Goal: Information Seeking & Learning: Learn about a topic

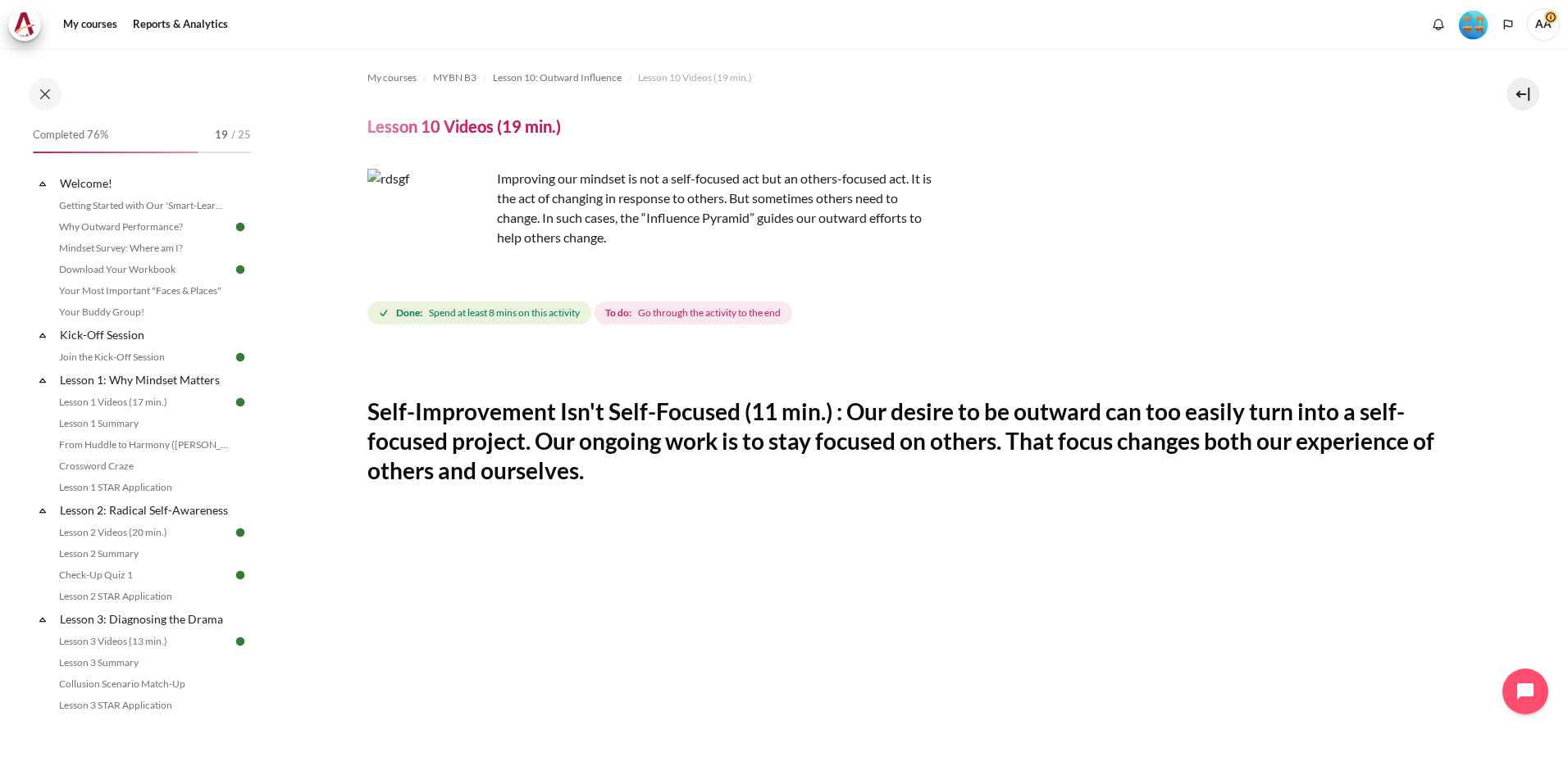
scroll to position [410, 0]
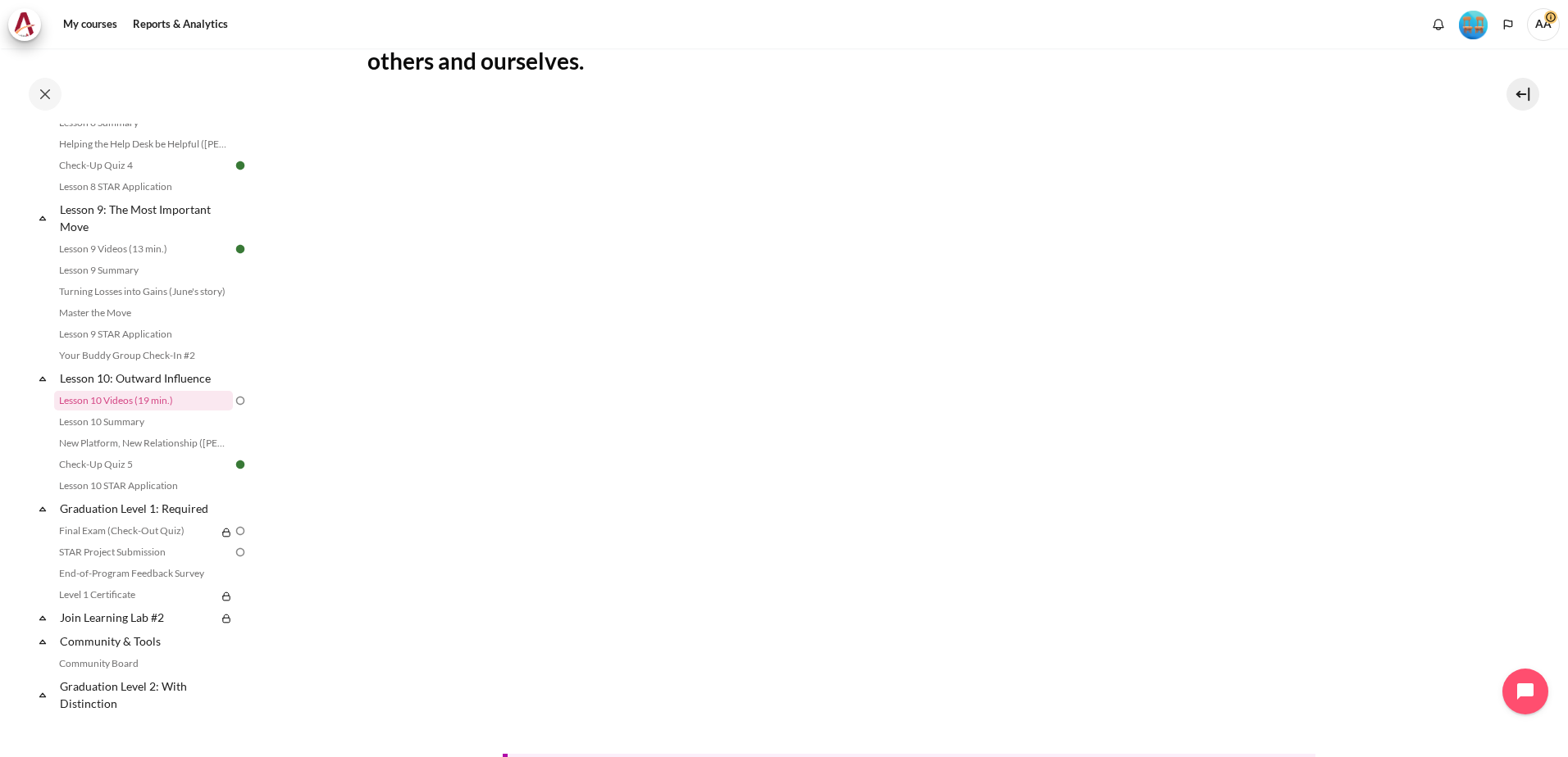
click at [1015, 46] on nav "My courses" at bounding box center [784, 24] width 1568 height 48
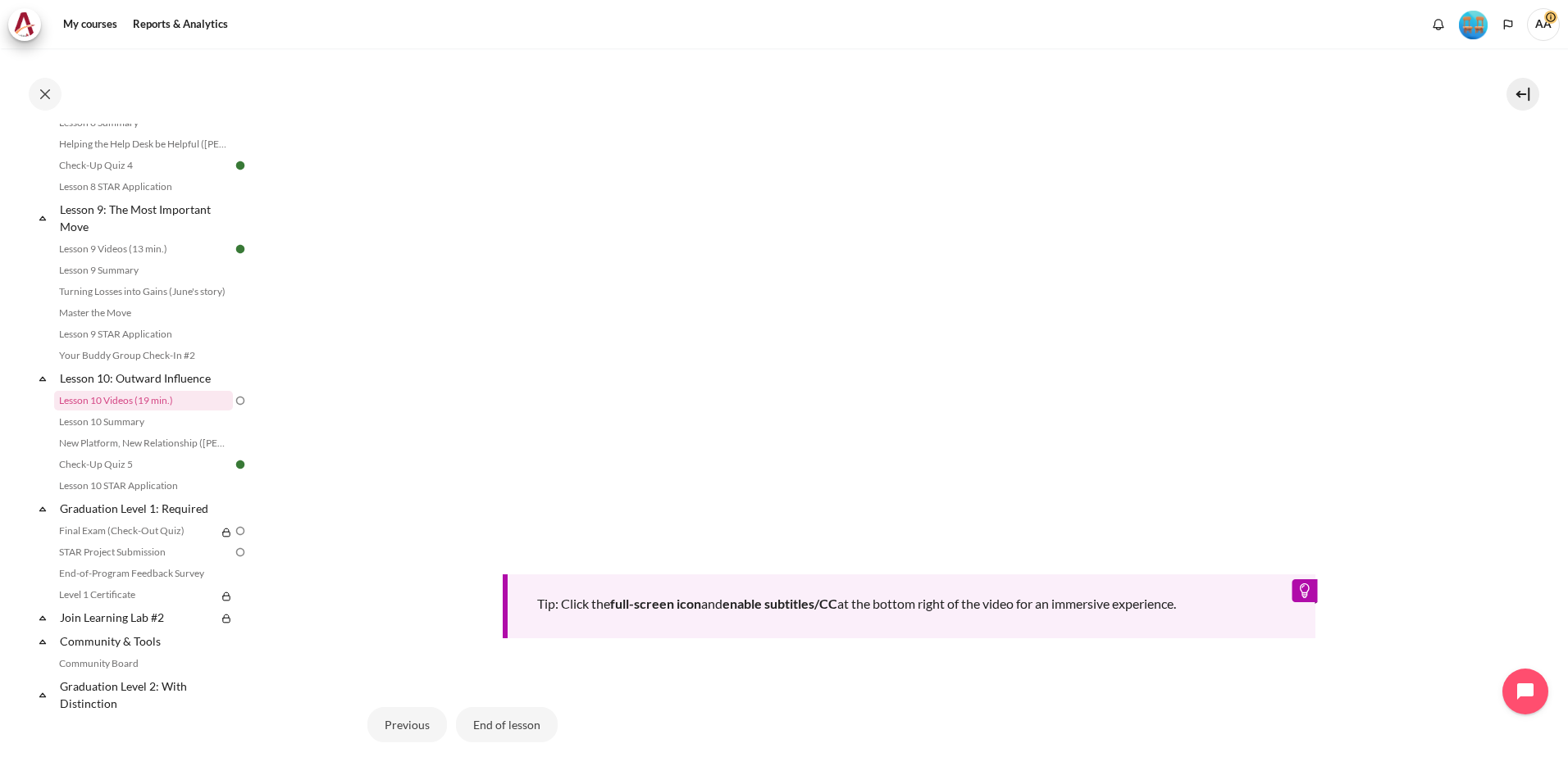
scroll to position [722, 0]
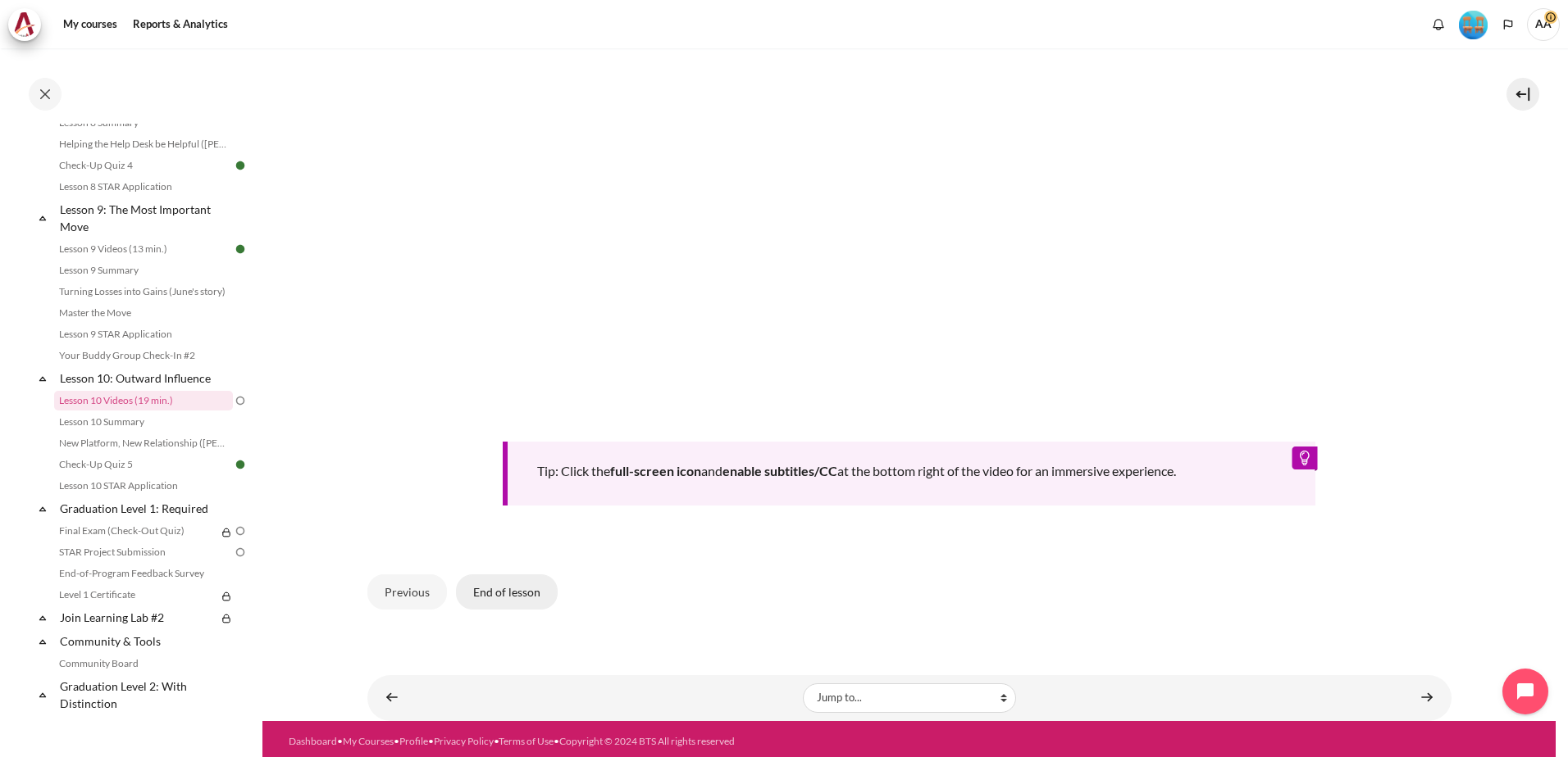
drag, startPoint x: 514, startPoint y: 585, endPoint x: 534, endPoint y: 583, distance: 20.1
click at [514, 585] on button "End of lesson" at bounding box center [506, 591] width 101 height 34
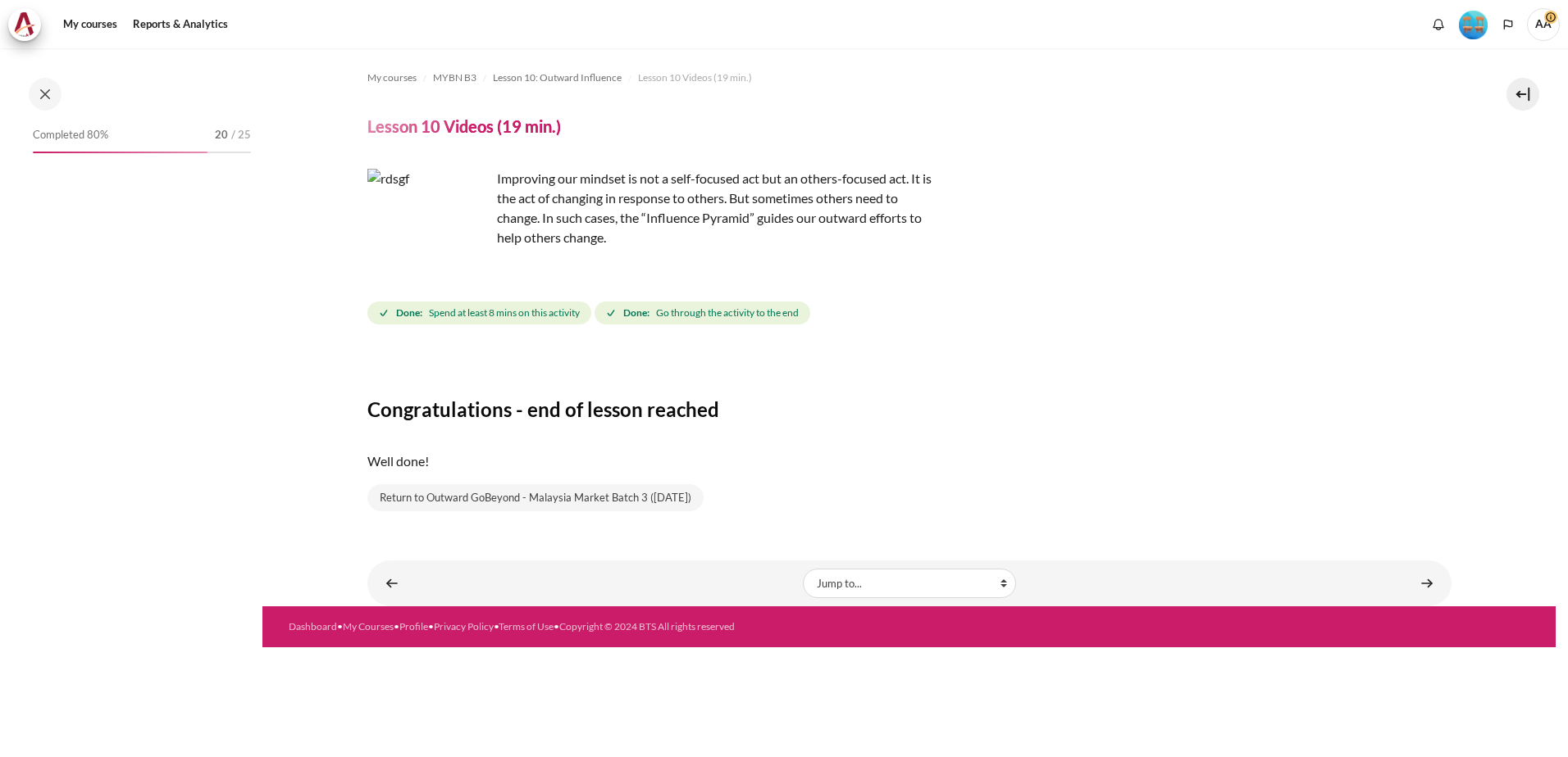
scroll to position [1293, 0]
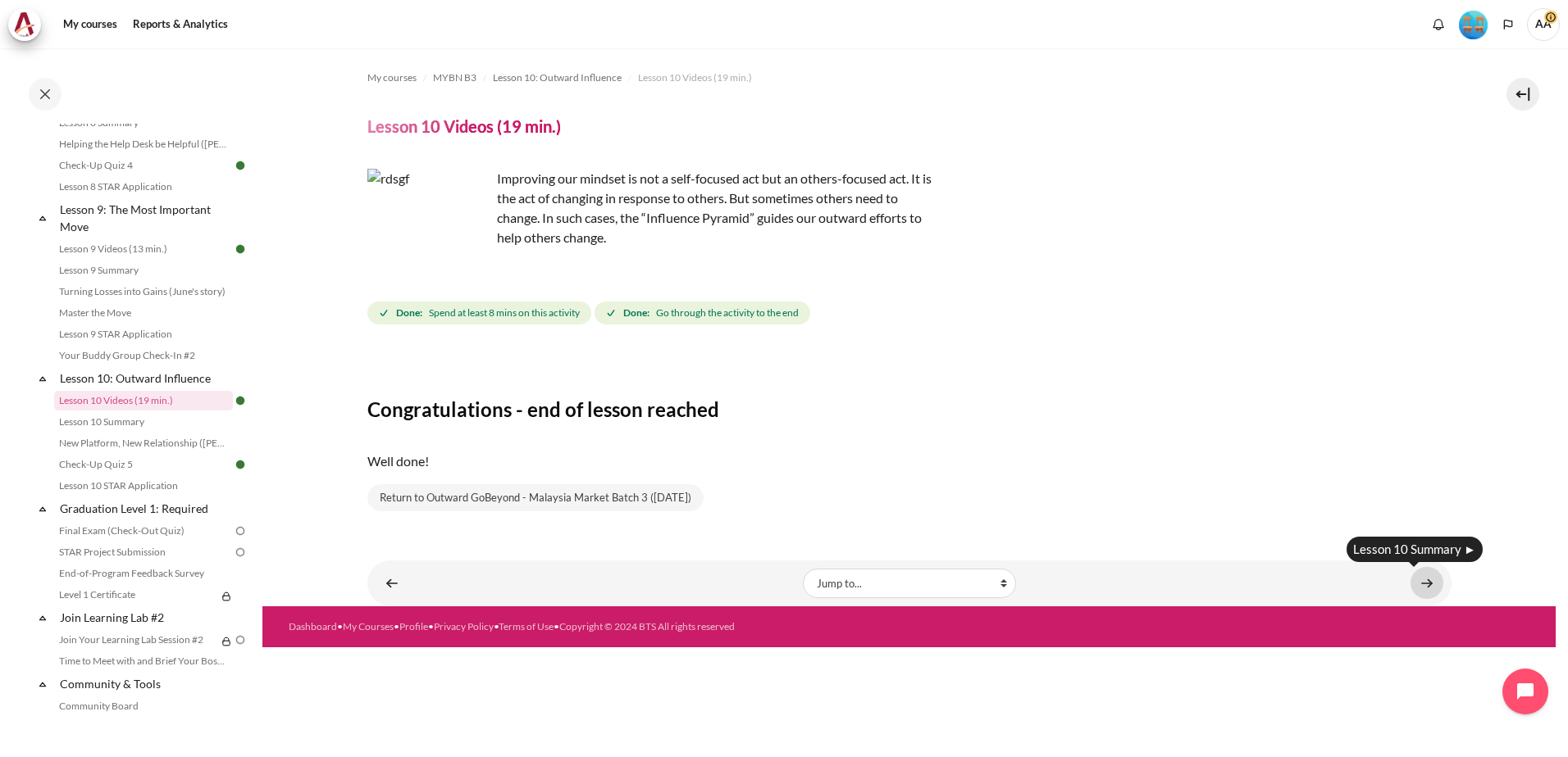
click at [1427, 583] on link "Content" at bounding box center [1427, 583] width 33 height 32
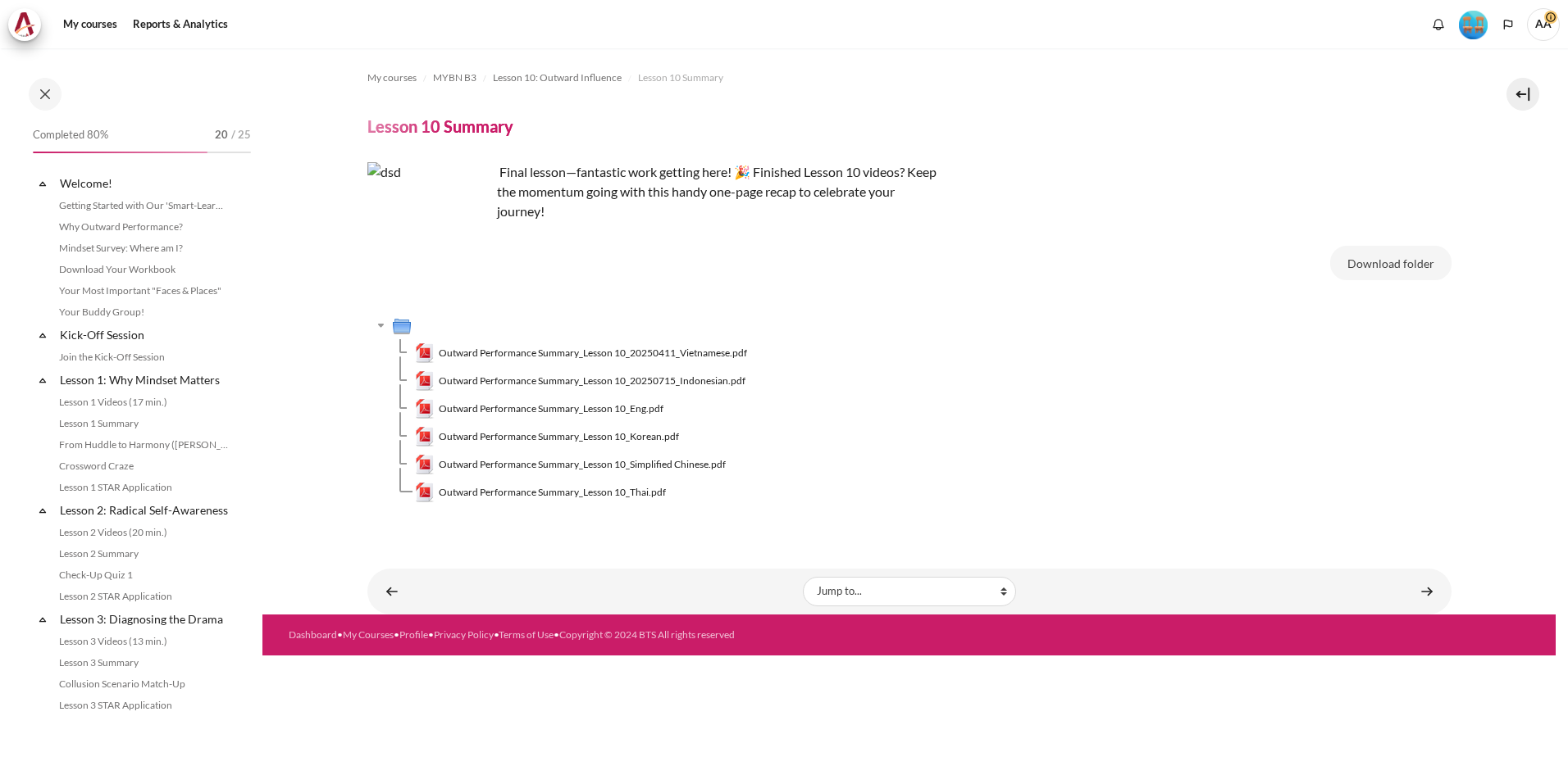
scroll to position [1314, 0]
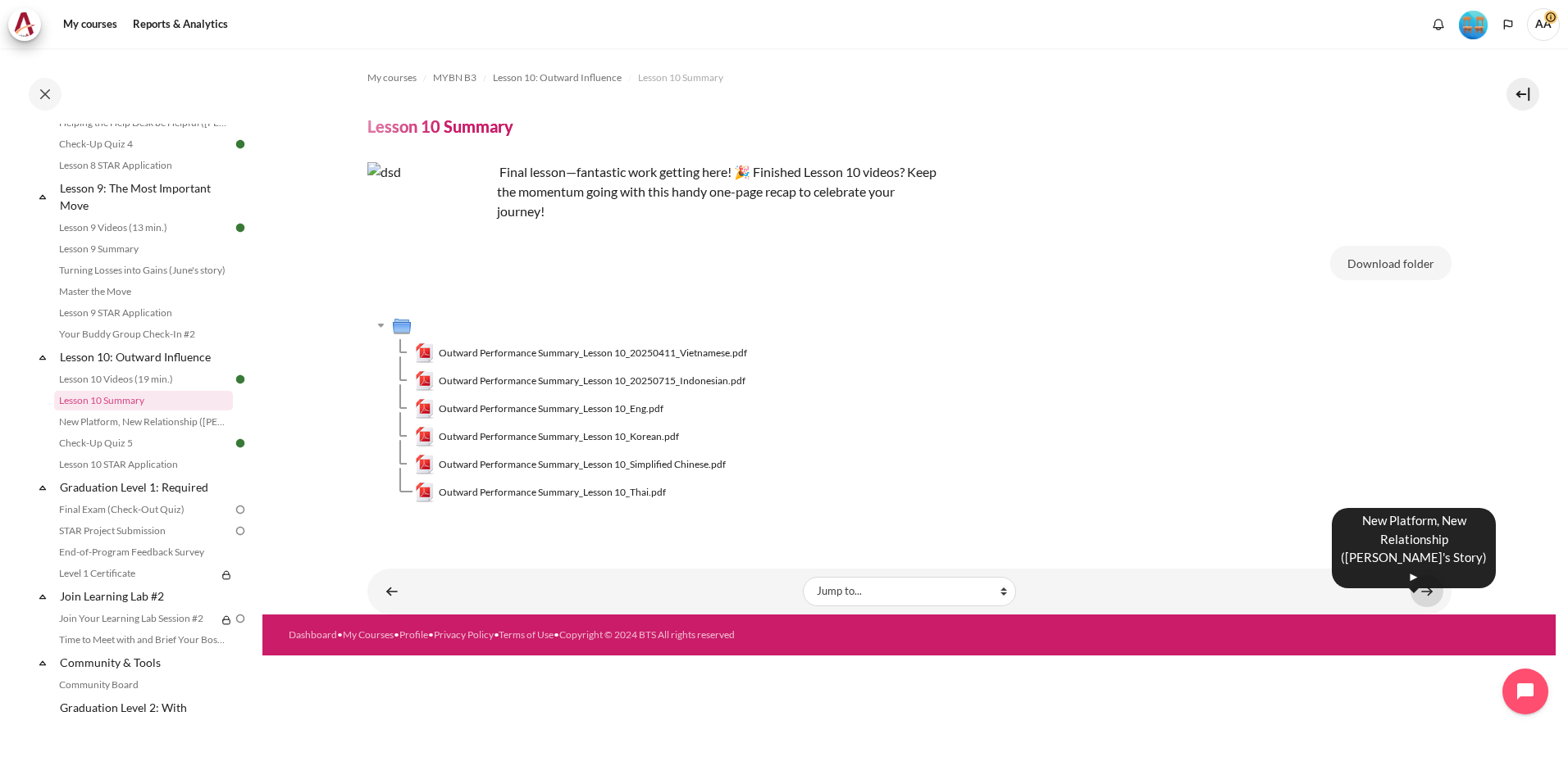
click at [1424, 586] on link "Content" at bounding box center [1427, 591] width 33 height 32
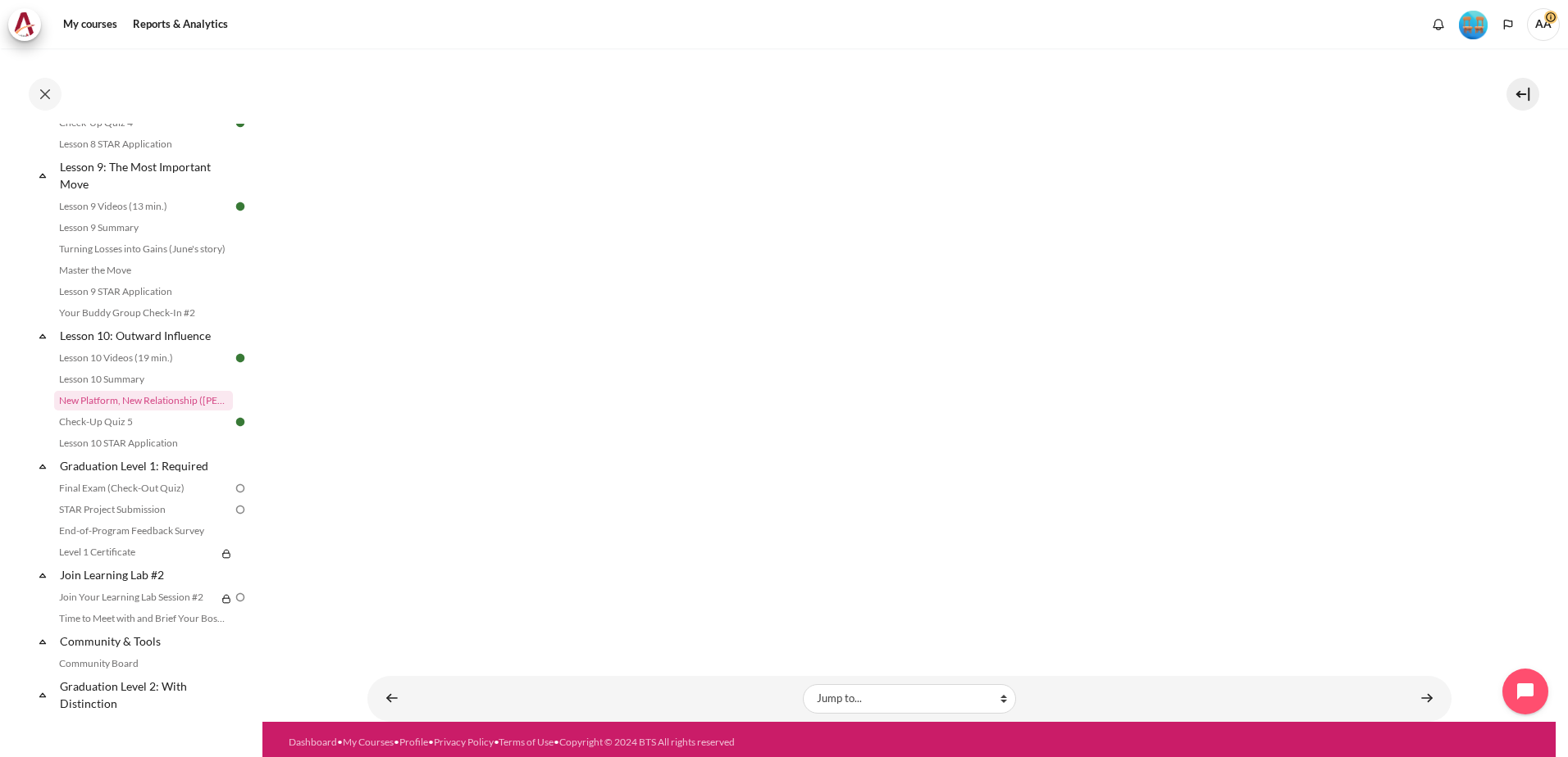
scroll to position [274, 0]
click at [1425, 692] on link "Content" at bounding box center [1427, 697] width 33 height 32
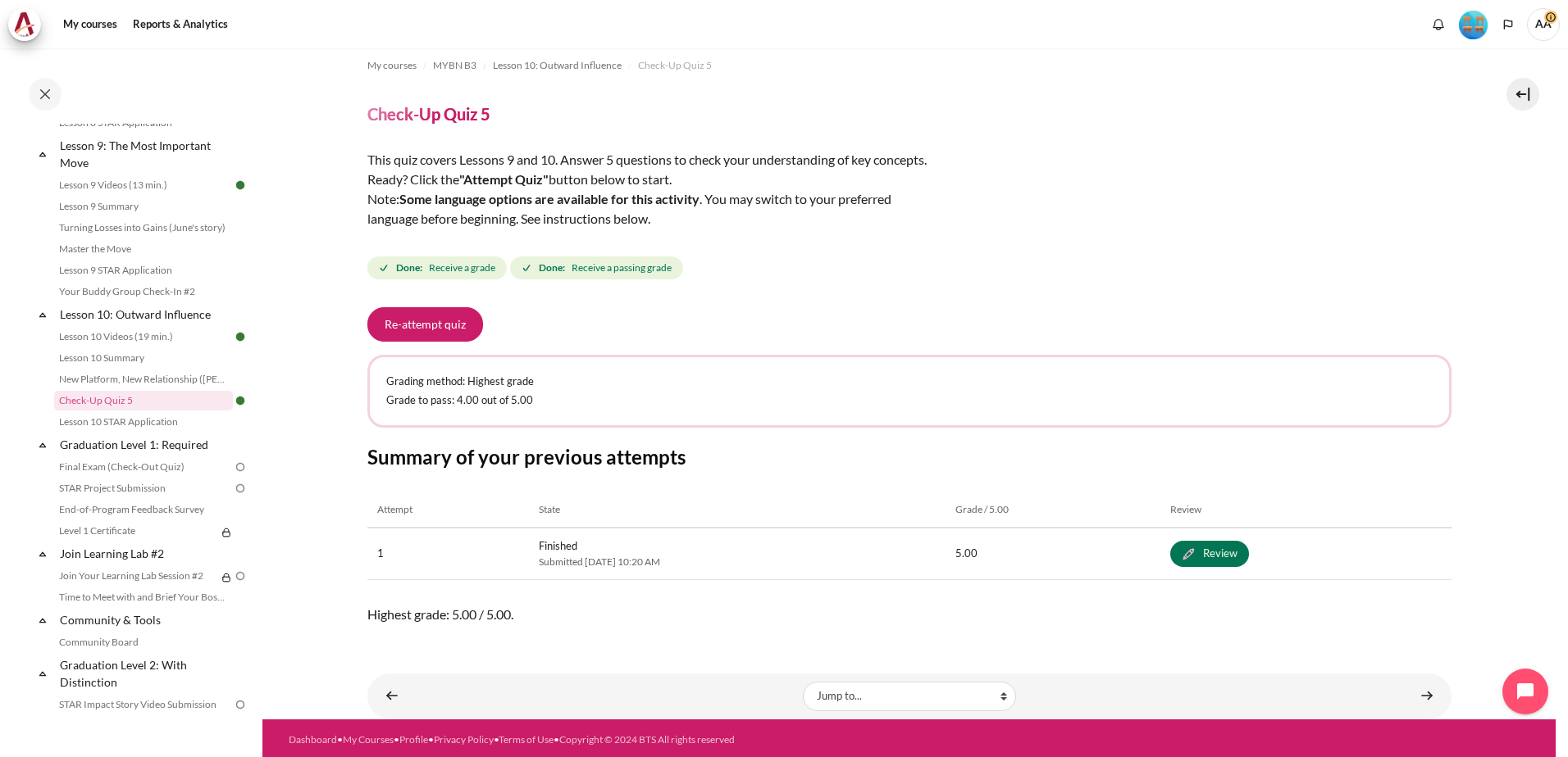
scroll to position [16, 0]
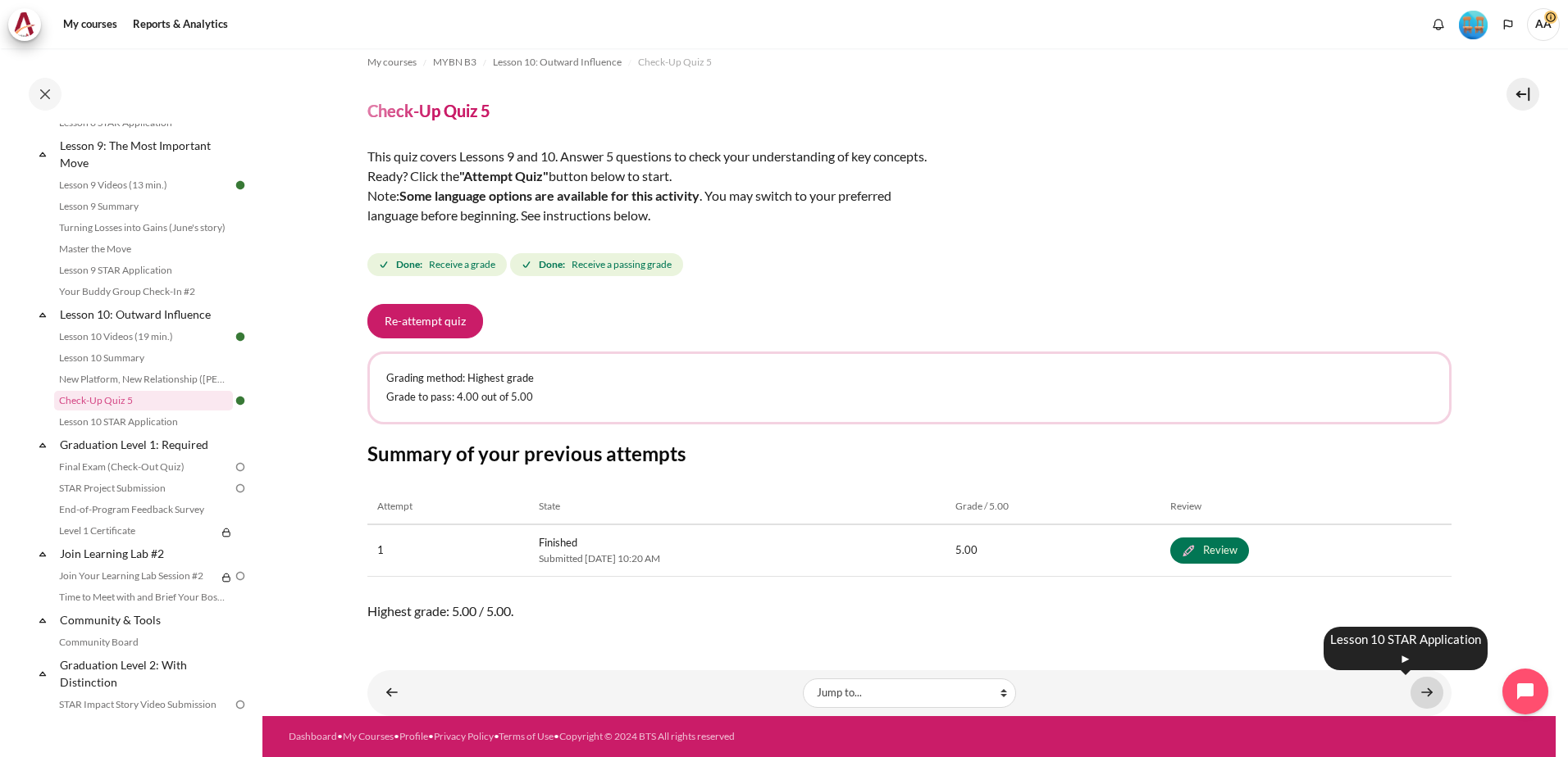
click at [1415, 688] on link "Content" at bounding box center [1427, 693] width 33 height 32
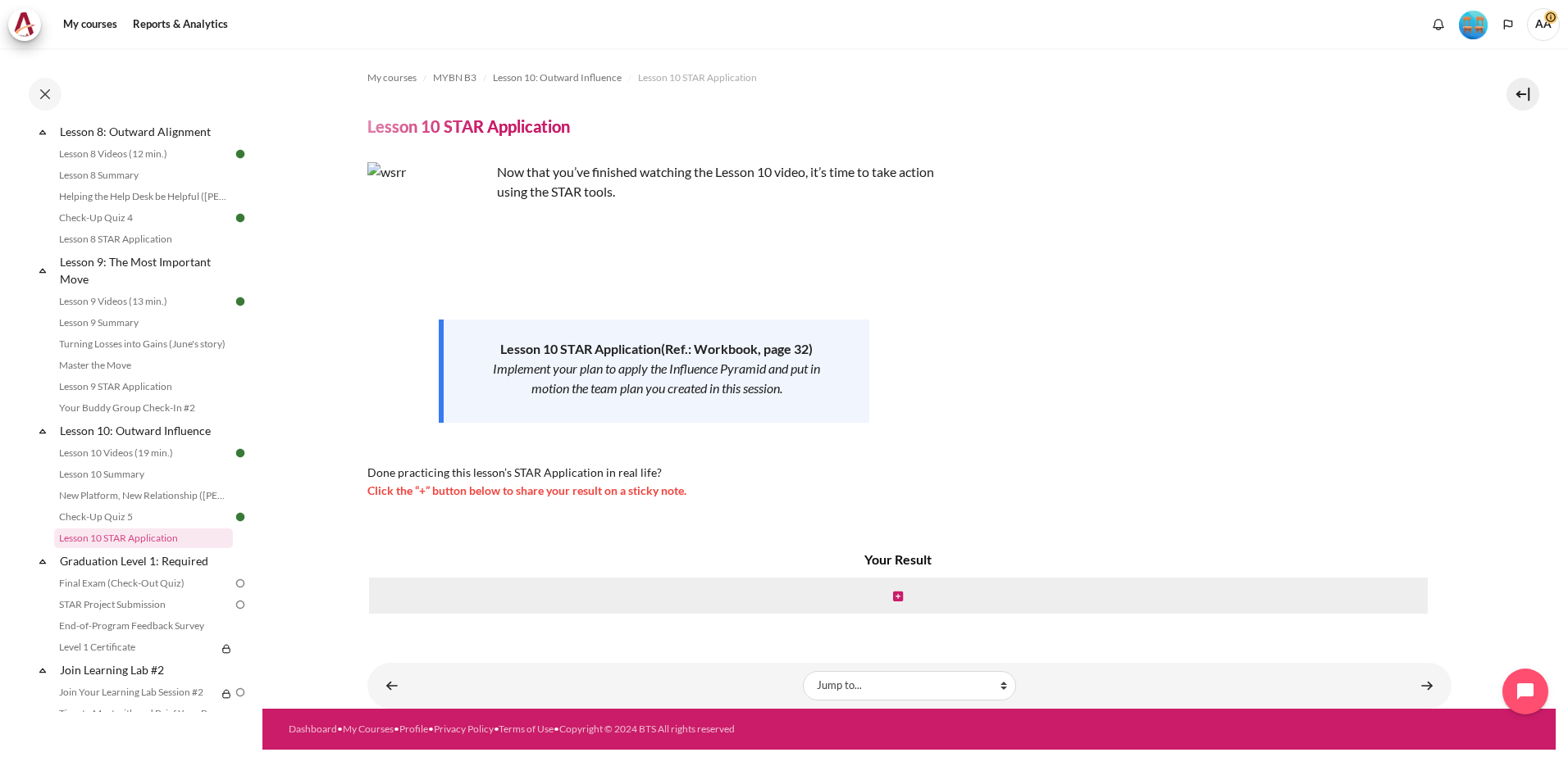
scroll to position [1486, 0]
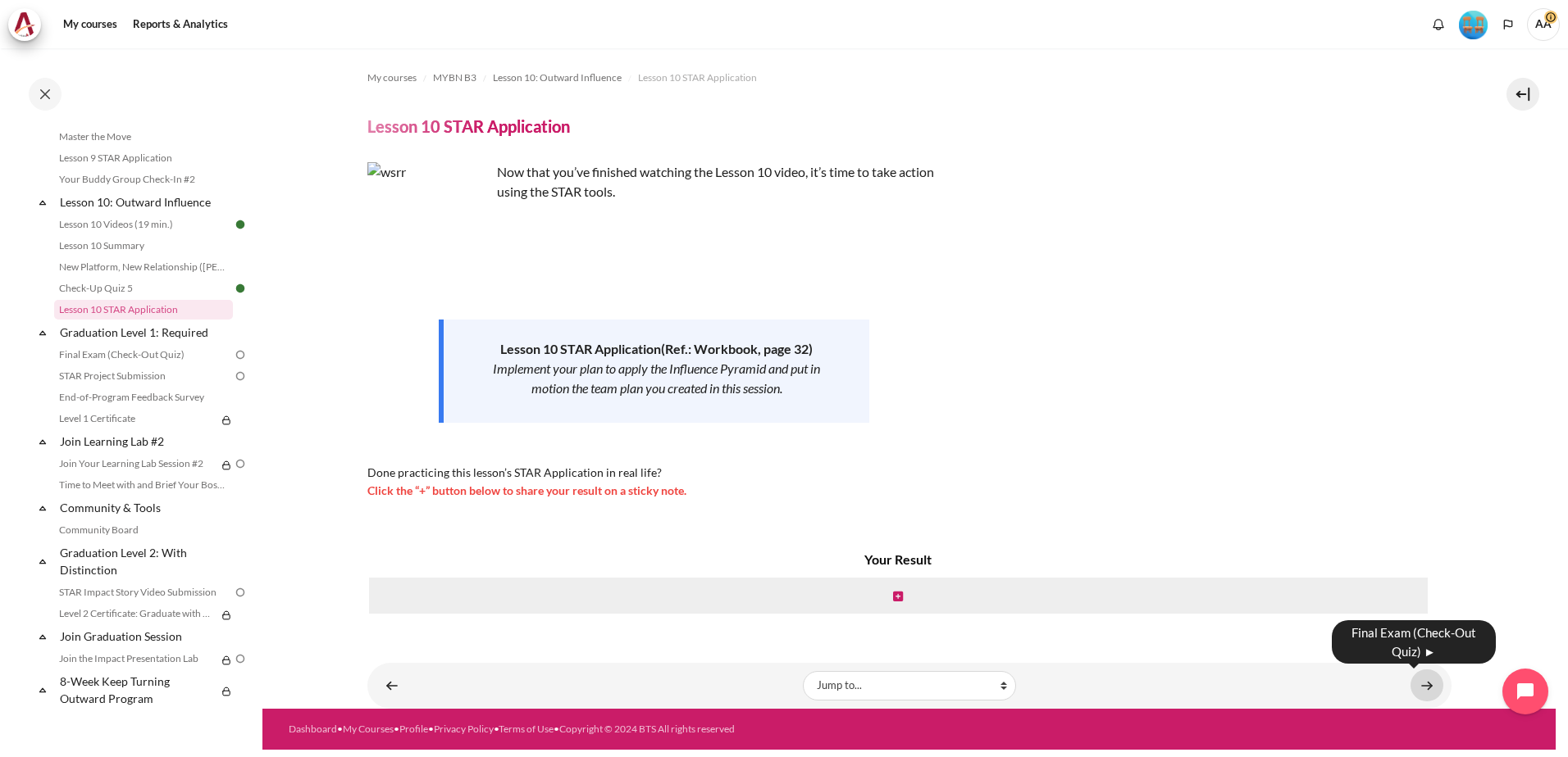
click at [1427, 688] on link "Content" at bounding box center [1427, 685] width 33 height 32
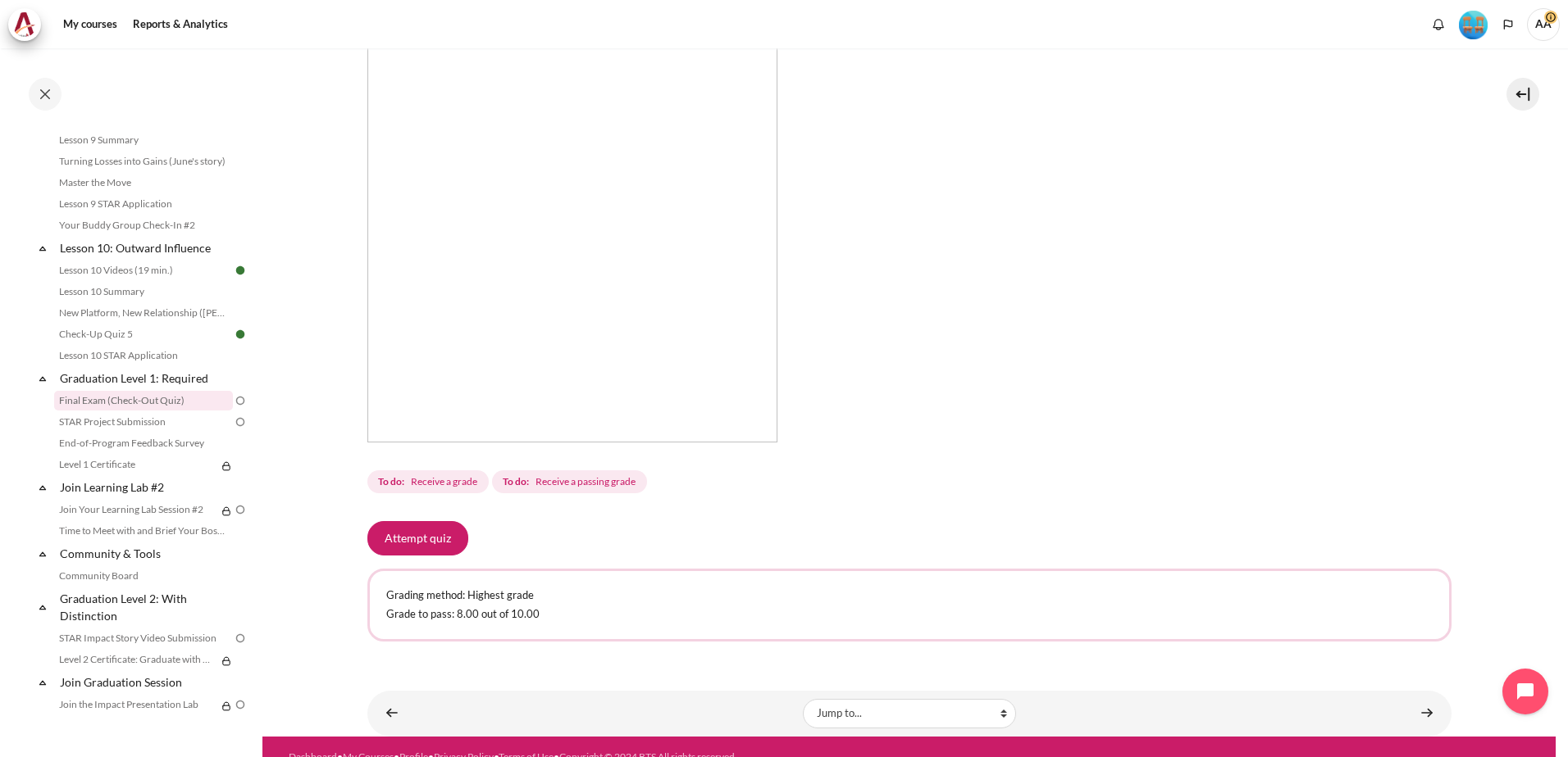
scroll to position [321, 0]
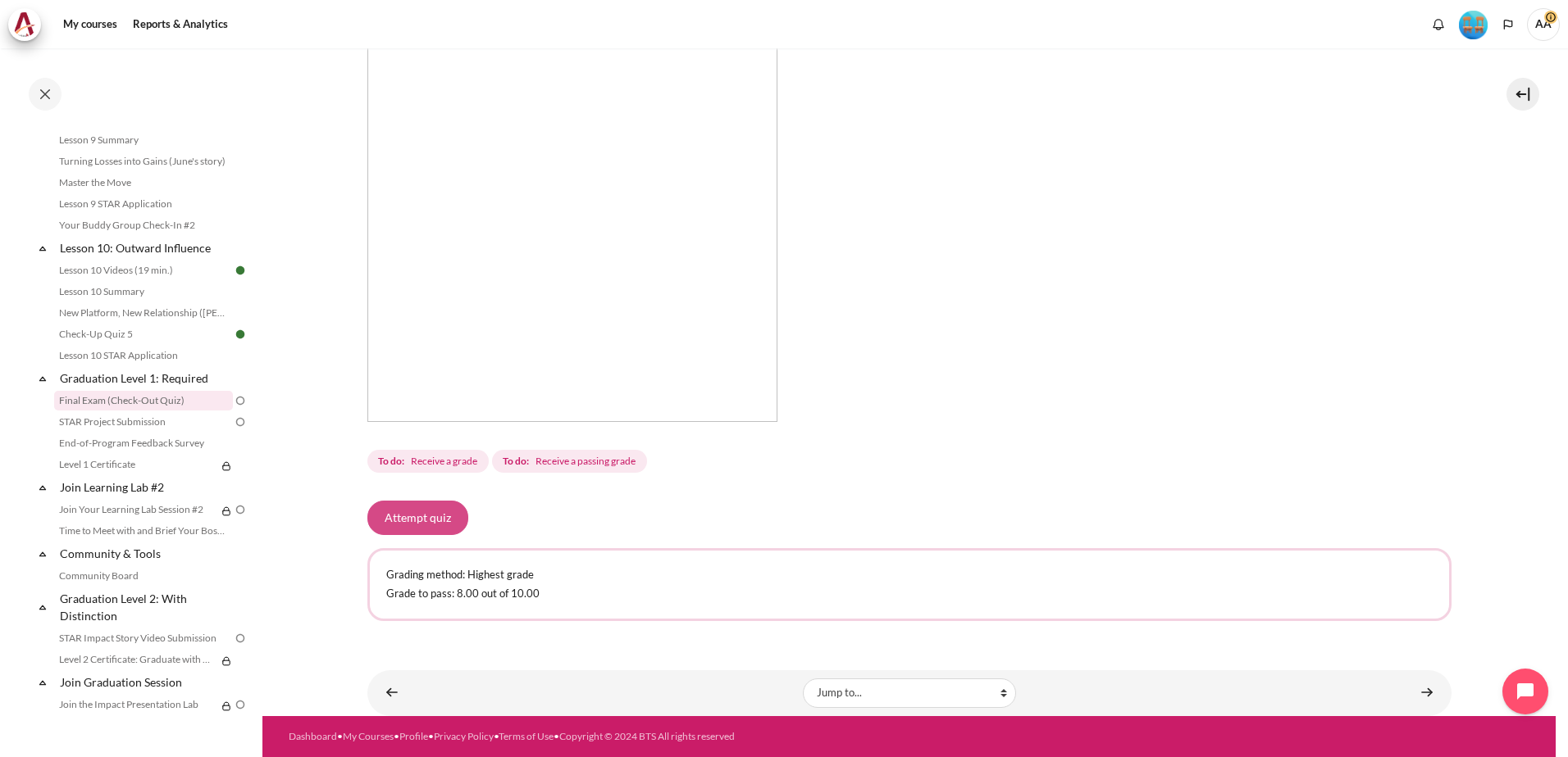
click at [405, 518] on button "Attempt quiz" at bounding box center [418, 517] width 101 height 34
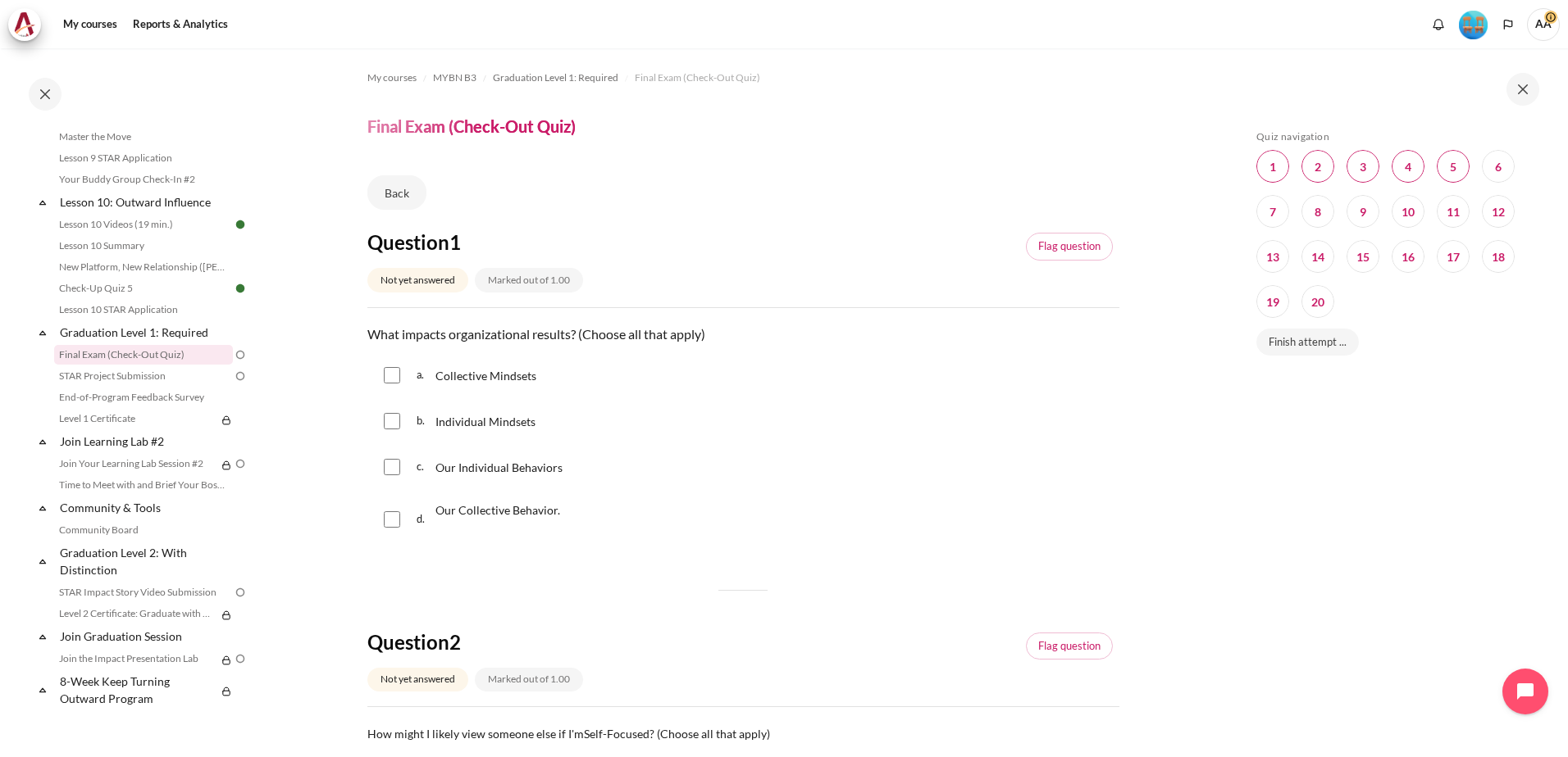
scroll to position [1486, 0]
